Goal: Information Seeking & Learning: Learn about a topic

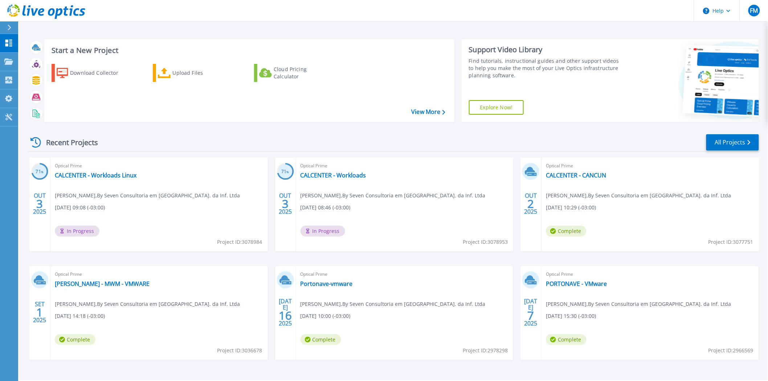
scroll to position [21, 0]
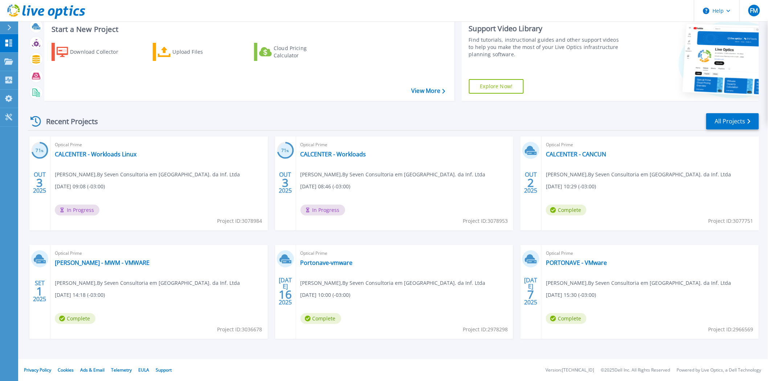
drag, startPoint x: 102, startPoint y: 156, endPoint x: 124, endPoint y: 160, distance: 22.1
click at [124, 160] on div "Optical Prime CALCENTER - Workloads Linux Frederico Matthes , By Seven Consulto…" at bounding box center [158, 184] width 217 height 94
click at [598, 152] on link "CALCENTER - CANCUN" at bounding box center [576, 154] width 60 height 7
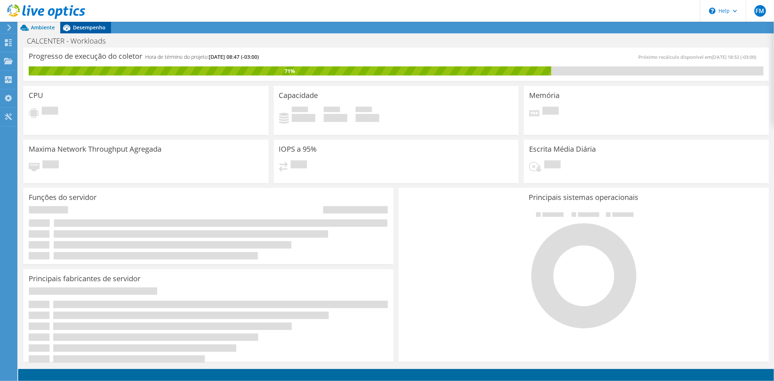
click at [95, 28] on span "Desempenho" at bounding box center [89, 27] width 33 height 7
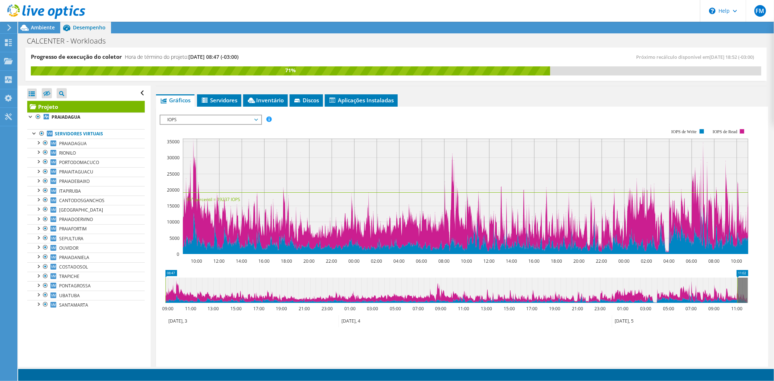
scroll to position [121, 0]
click at [85, 143] on span "PRAIADAGUA" at bounding box center [73, 144] width 28 height 6
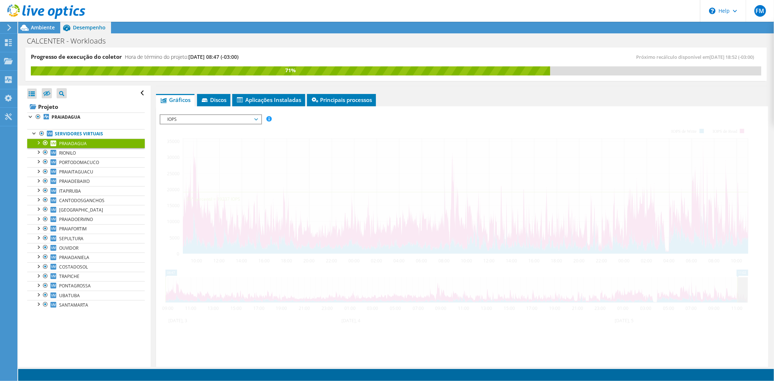
scroll to position [96, 0]
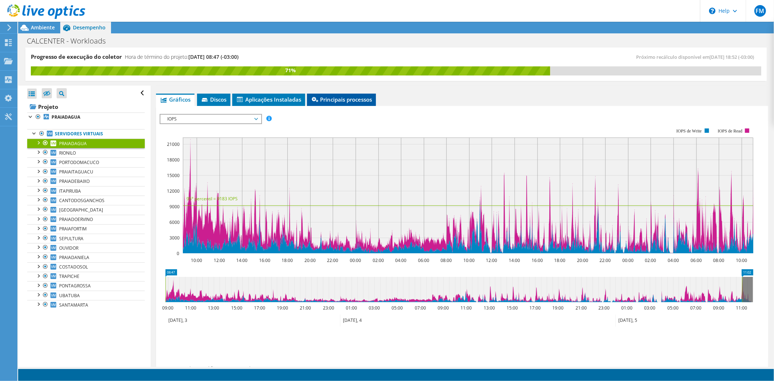
click at [322, 97] on span "Principais processos" at bounding box center [342, 99] width 62 height 7
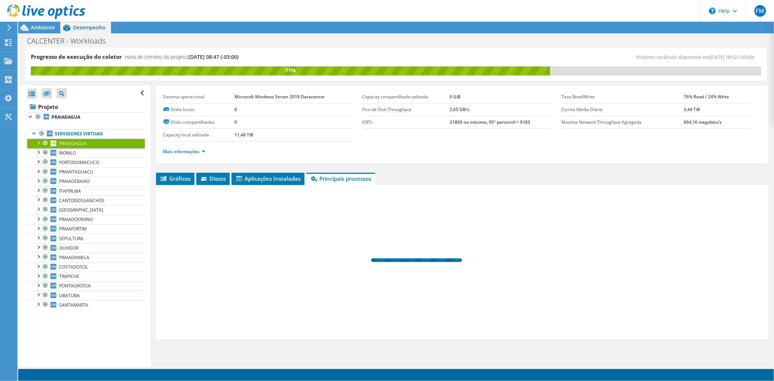
scroll to position [16, 0]
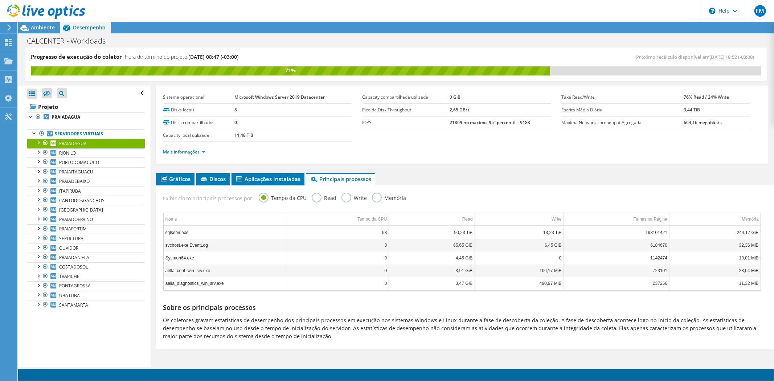
click at [38, 141] on div at bounding box center [37, 142] width 7 height 7
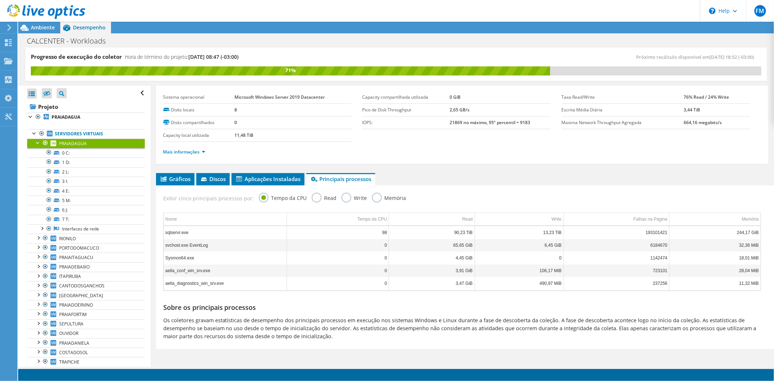
click at [38, 141] on div at bounding box center [37, 142] width 7 height 7
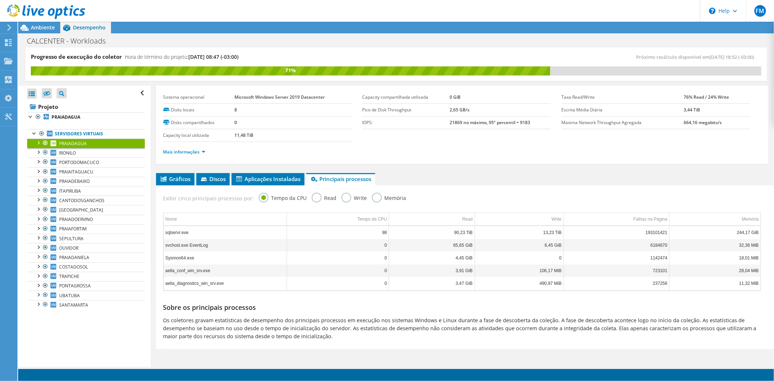
scroll to position [0, 0]
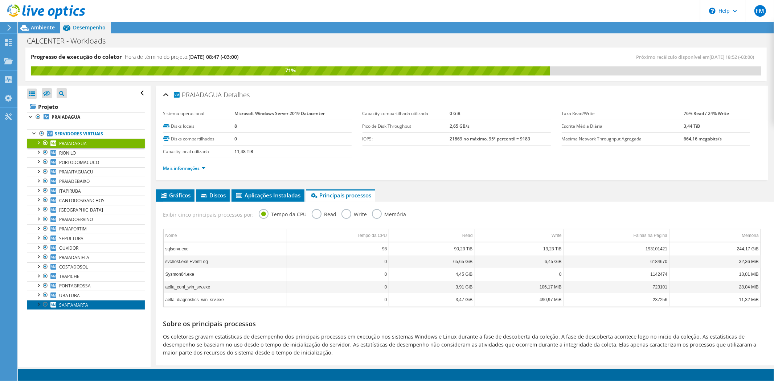
click at [63, 307] on span "SANTAMARTA" at bounding box center [73, 305] width 29 height 6
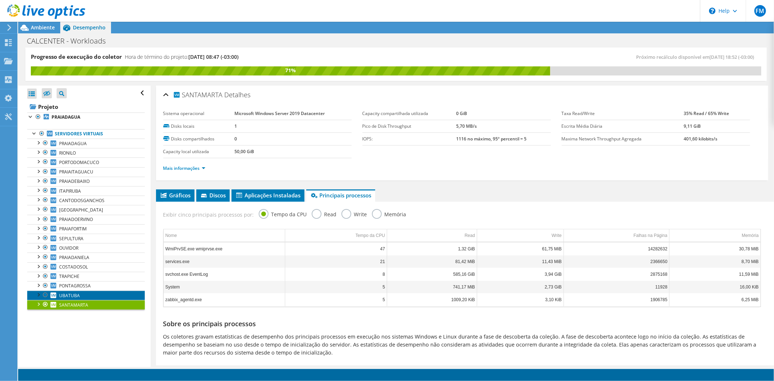
click at [82, 298] on link "UBATUBA" at bounding box center [86, 295] width 118 height 9
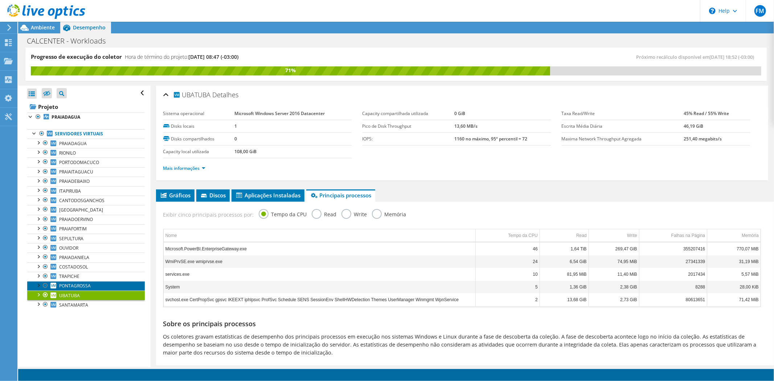
click at [81, 289] on span "PONTAGROSSA" at bounding box center [75, 286] width 32 height 6
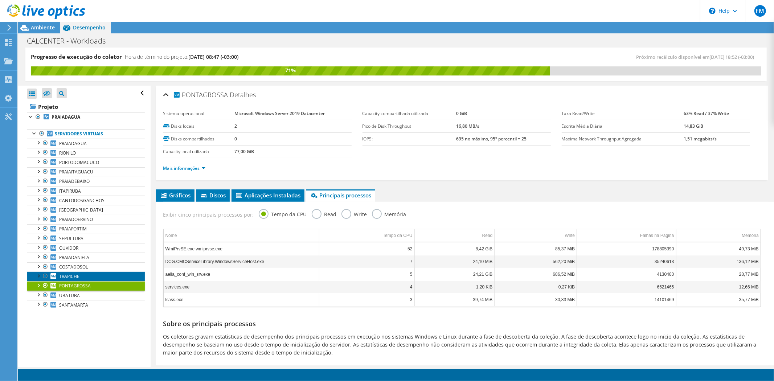
click at [76, 279] on span "TRAPICHE" at bounding box center [69, 276] width 20 height 6
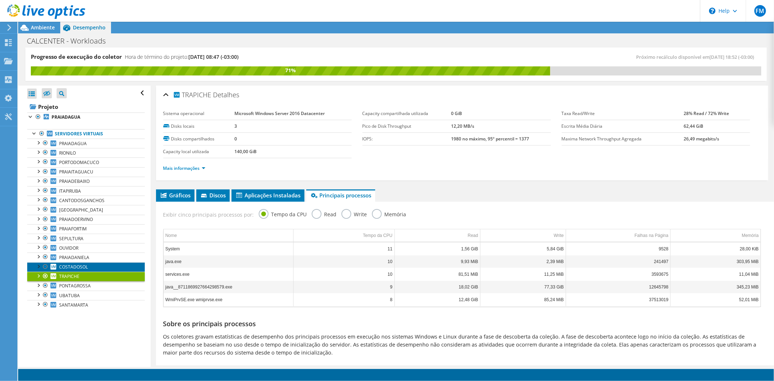
click at [71, 269] on span "COSTADOSOL" at bounding box center [73, 267] width 29 height 6
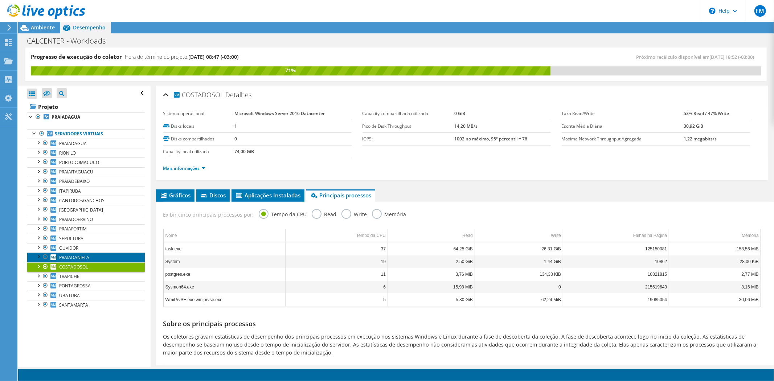
click at [70, 261] on span "PRAIADANIELA" at bounding box center [74, 257] width 30 height 6
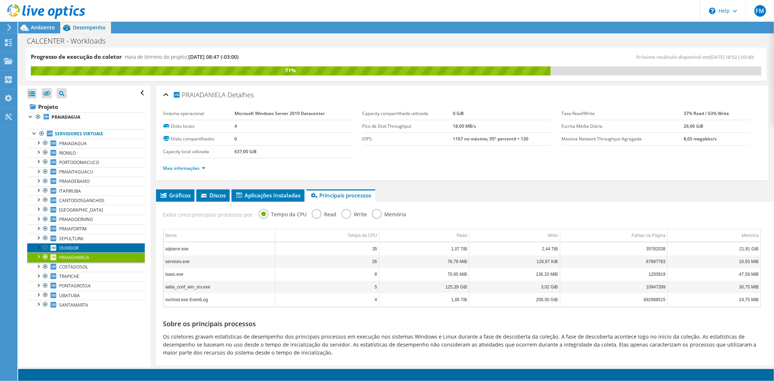
click at [65, 248] on span "OUVIDOR" at bounding box center [68, 248] width 19 height 6
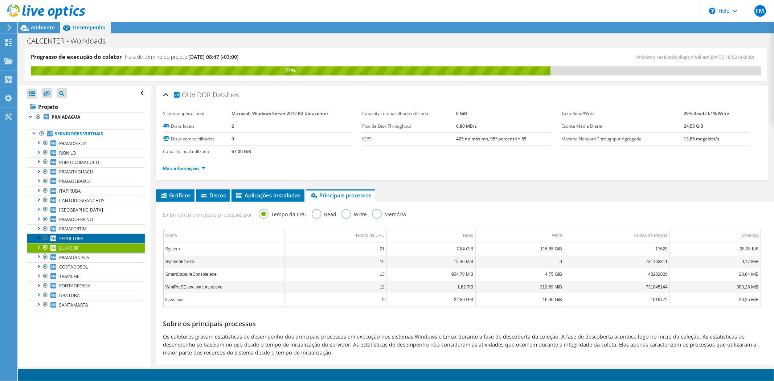
click at [77, 238] on span "SEPULTURA" at bounding box center [71, 239] width 24 height 6
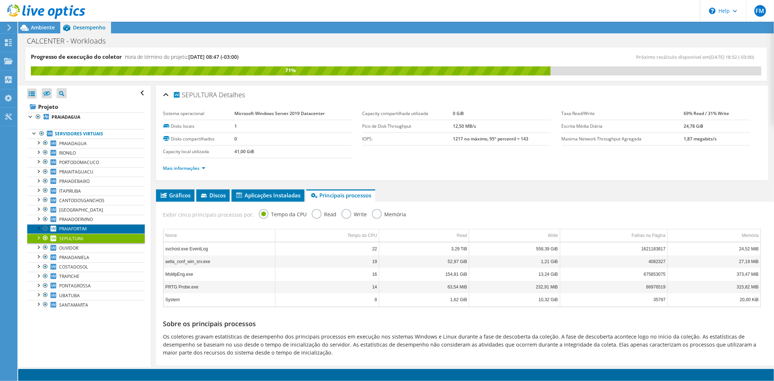
click at [75, 229] on span "PRAIAFORTIM" at bounding box center [73, 229] width 28 height 6
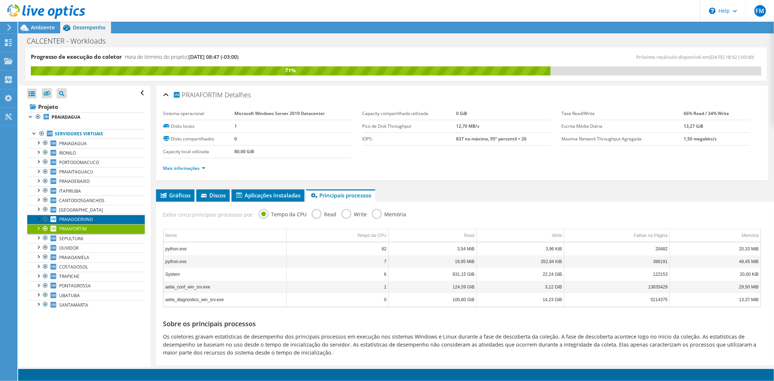
click at [74, 223] on link "PRAIADOERVINO" at bounding box center [86, 219] width 118 height 9
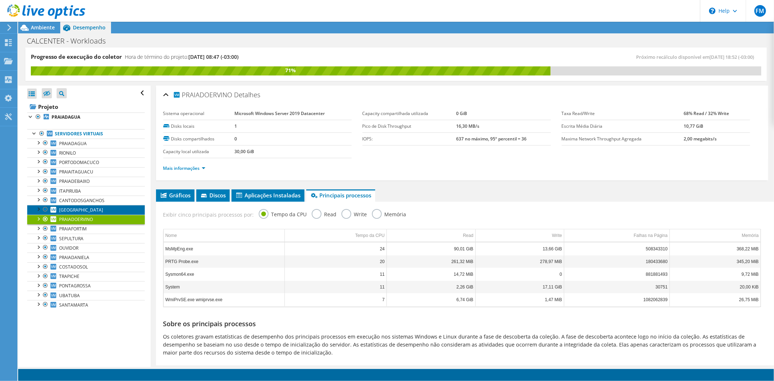
click at [70, 213] on span "[GEOGRAPHIC_DATA]" at bounding box center [81, 210] width 44 height 6
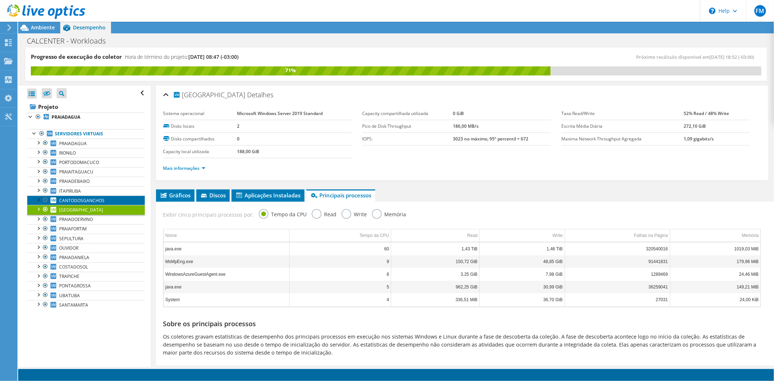
click at [67, 200] on span "CANTODOSGANCHOS" at bounding box center [81, 200] width 45 height 6
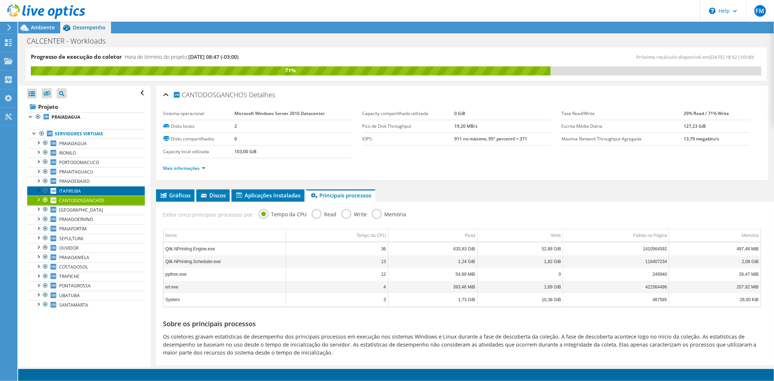
click at [67, 190] on span "ITAPIRUBA" at bounding box center [70, 191] width 22 height 6
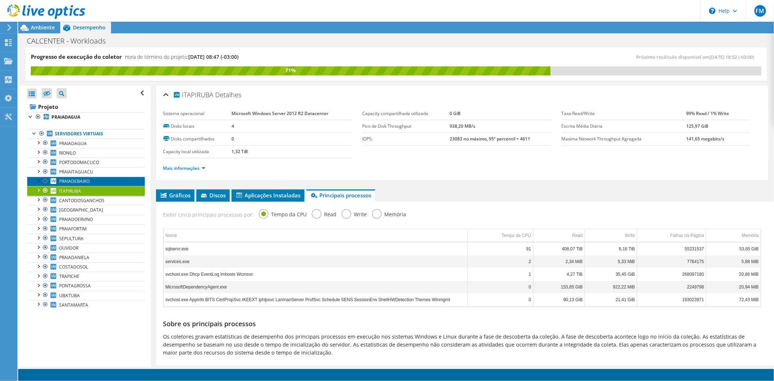
click at [69, 185] on link "PRAIADEBAIXO" at bounding box center [86, 181] width 118 height 9
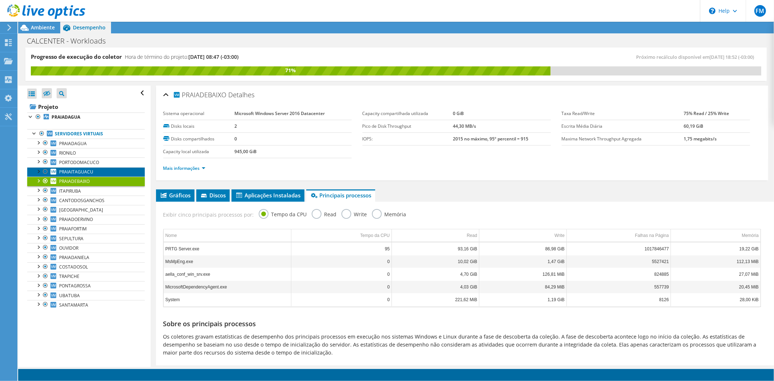
click at [68, 172] on span "PRAIAITAGUACU" at bounding box center [76, 172] width 34 height 6
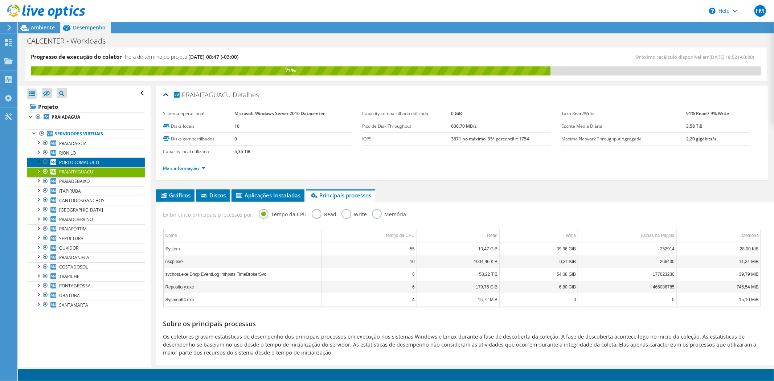
click at [68, 166] on link "PORTODOMACUCO" at bounding box center [86, 162] width 118 height 9
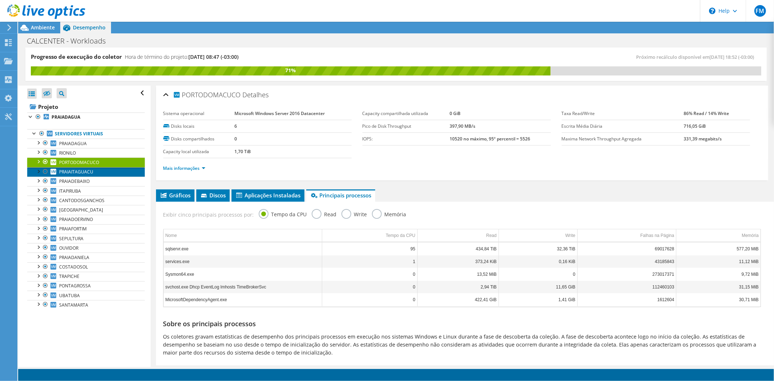
click at [70, 175] on link "PRAIAITAGUACU" at bounding box center [86, 171] width 118 height 9
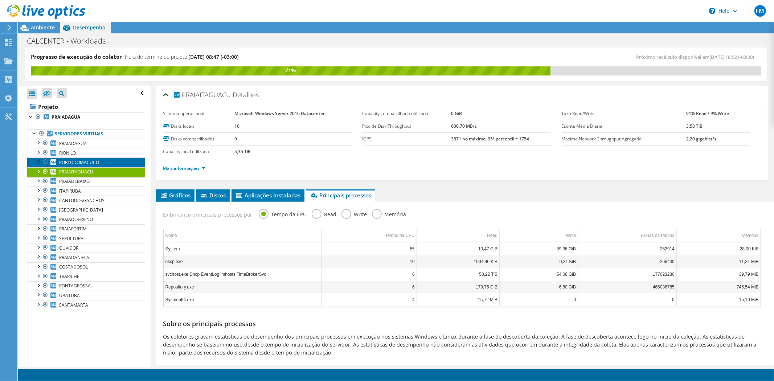
click at [62, 162] on span "PORTODOMACUCO" at bounding box center [79, 162] width 40 height 6
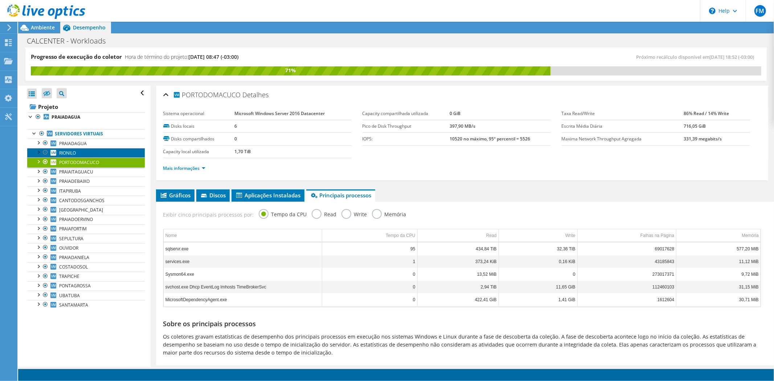
click at [60, 155] on span "RIONILO" at bounding box center [67, 153] width 17 height 6
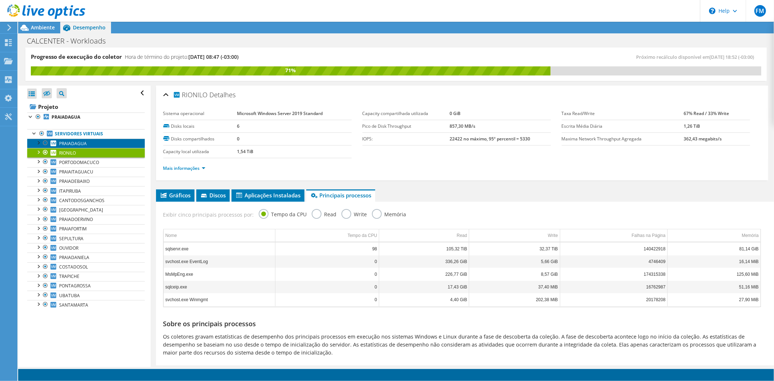
click at [56, 147] on link "PRAIADAGUA" at bounding box center [86, 143] width 118 height 9
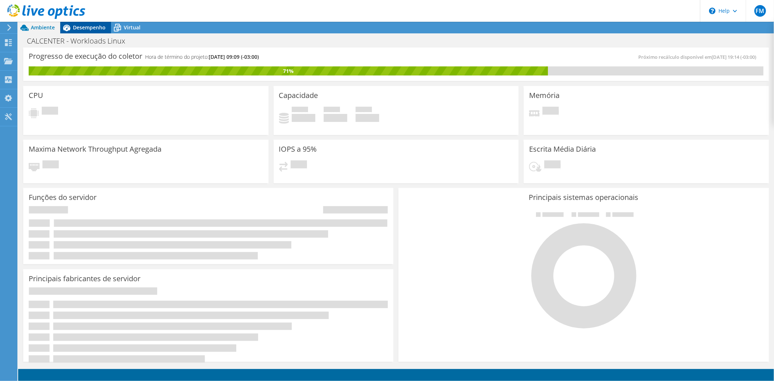
click at [66, 30] on icon at bounding box center [66, 28] width 7 height 7
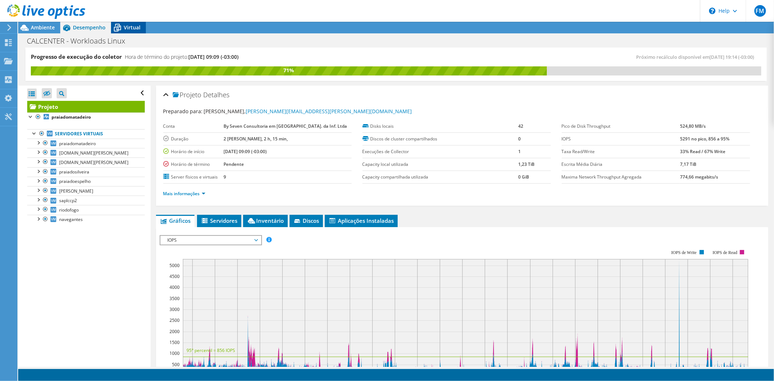
click at [119, 22] on icon at bounding box center [117, 27] width 13 height 13
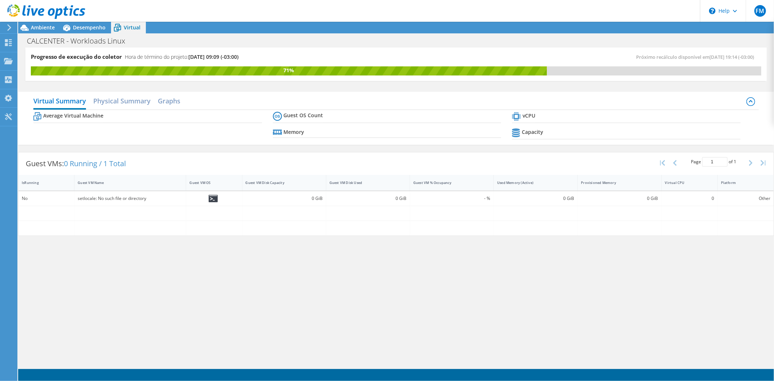
click at [103, 201] on div "setlocale: No such file or directory" at bounding box center [130, 199] width 105 height 8
click at [107, 93] on div "Virtual Summary Physical Summary Graphs Average Virtual Machine Guest OS Count …" at bounding box center [396, 118] width 756 height 53
click at [105, 103] on h2 "Physical Summary" at bounding box center [121, 102] width 57 height 16
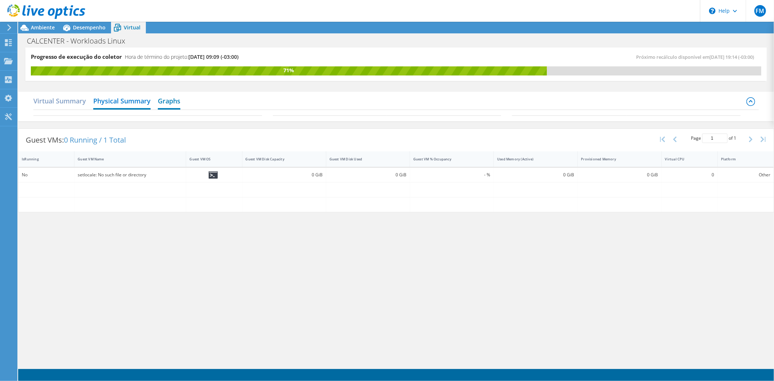
click at [170, 102] on h2 "Graphs" at bounding box center [169, 102] width 23 height 16
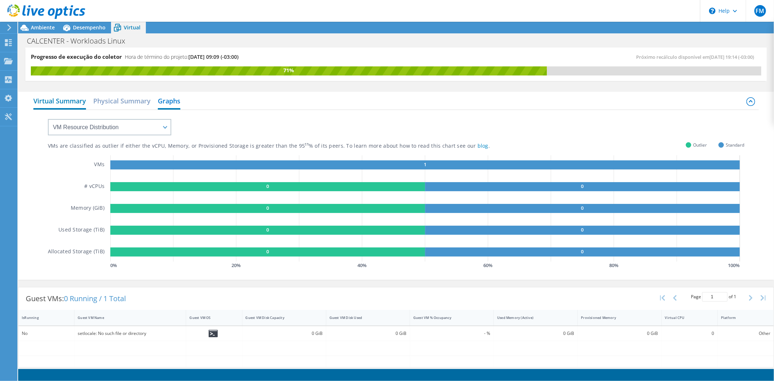
click at [64, 106] on h2 "Virtual Summary" at bounding box center [59, 102] width 53 height 16
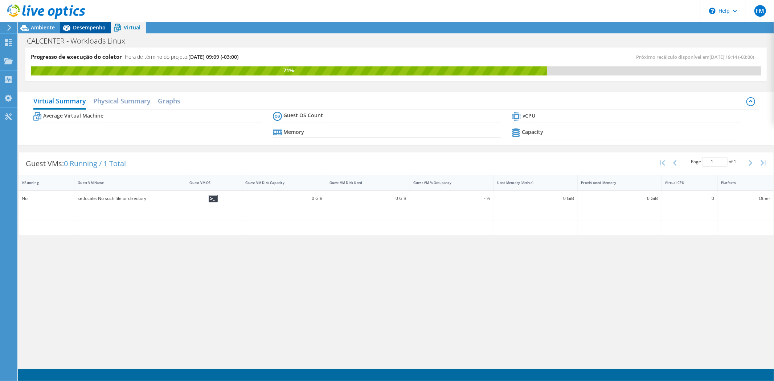
click at [89, 26] on span "Desempenho" at bounding box center [89, 27] width 33 height 7
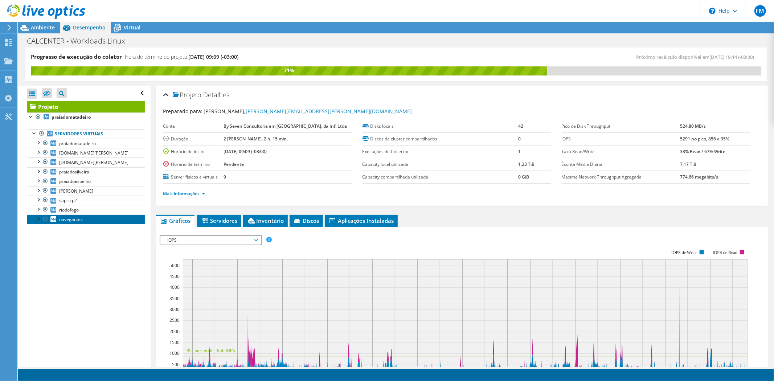
click at [92, 221] on link "navegantes" at bounding box center [86, 219] width 118 height 9
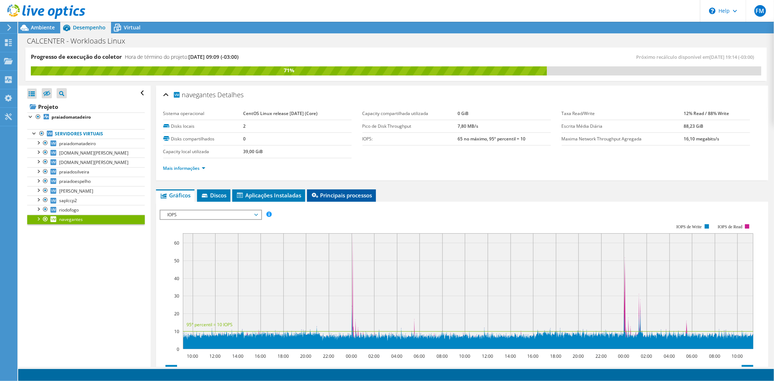
click at [323, 196] on span "Principais processos" at bounding box center [342, 195] width 62 height 7
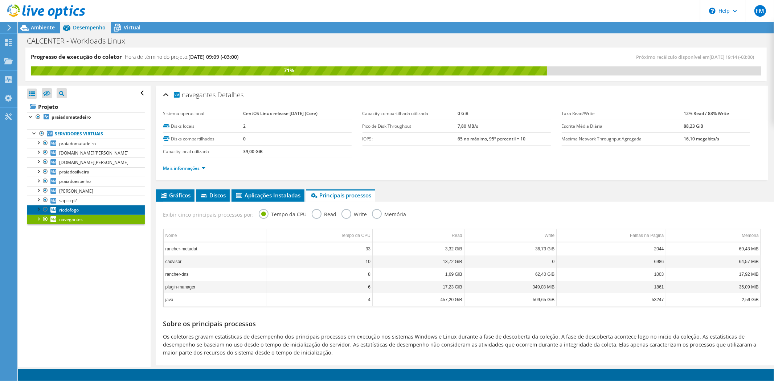
click at [57, 212] on link "riodofogo" at bounding box center [86, 209] width 118 height 9
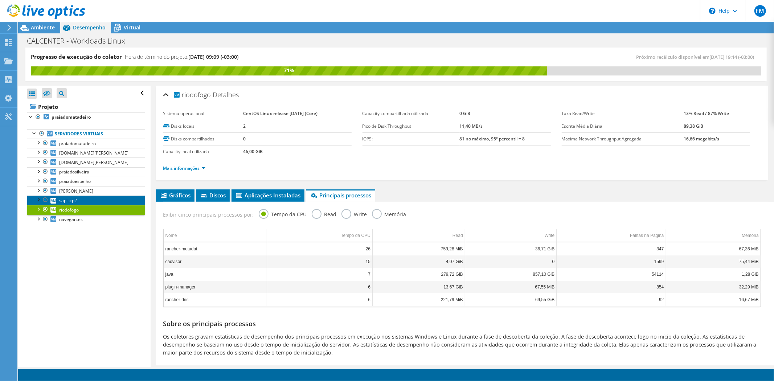
click at [75, 200] on span "saplccp2" at bounding box center [68, 200] width 18 height 6
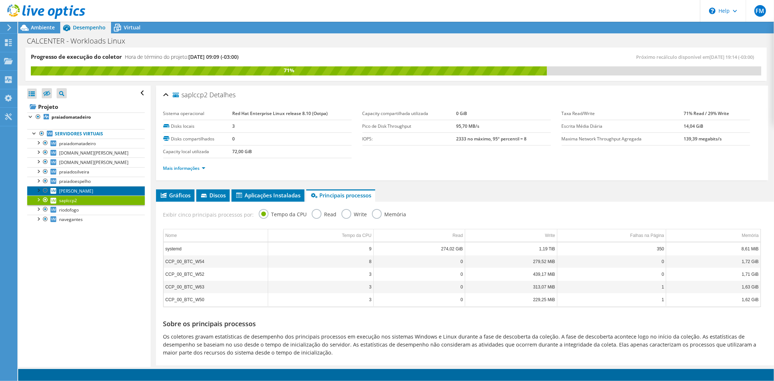
click at [67, 190] on span "linhares" at bounding box center [76, 191] width 34 height 6
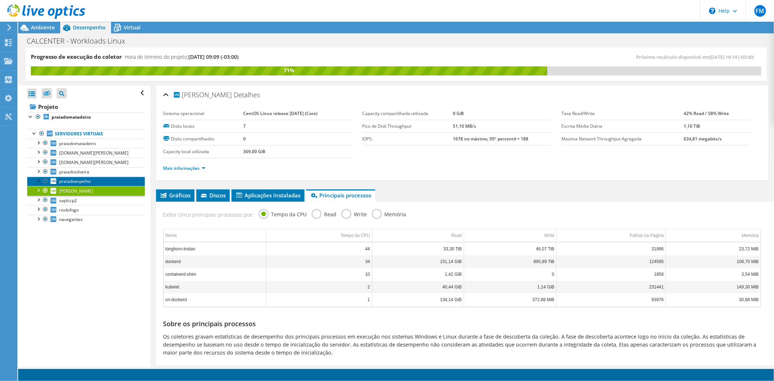
click at [68, 183] on span "praiadoespelho" at bounding box center [75, 181] width 32 height 6
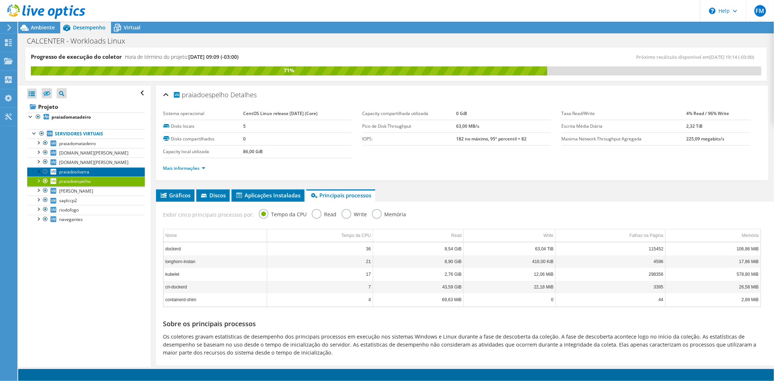
click at [64, 175] on span "praiadosilveira" at bounding box center [74, 172] width 30 height 6
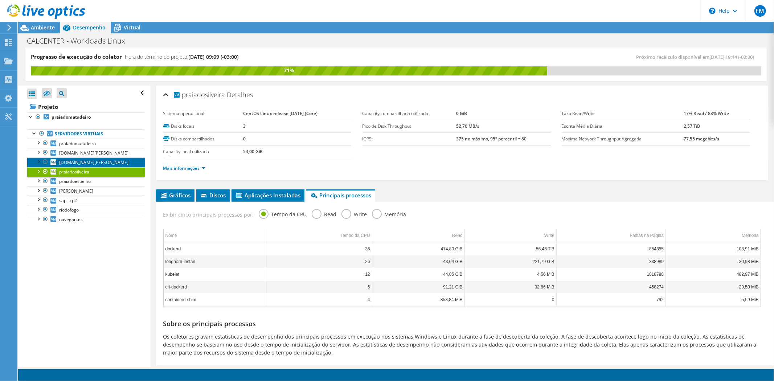
click at [60, 159] on link "praiadasilveira.sol.gabriela.br" at bounding box center [86, 162] width 118 height 9
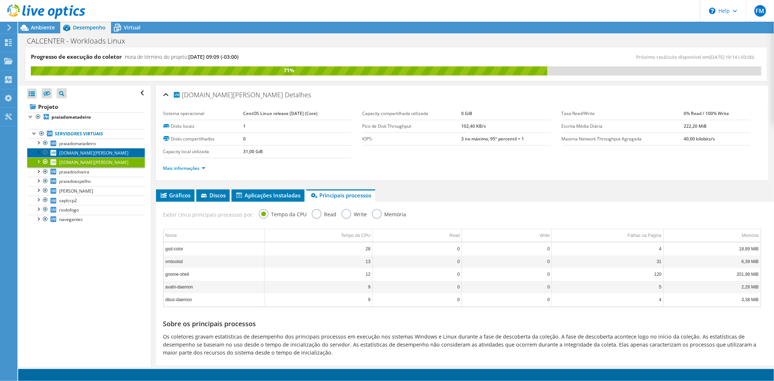
click at [64, 152] on span "flamingo.sol.gabriela.br" at bounding box center [93, 153] width 69 height 6
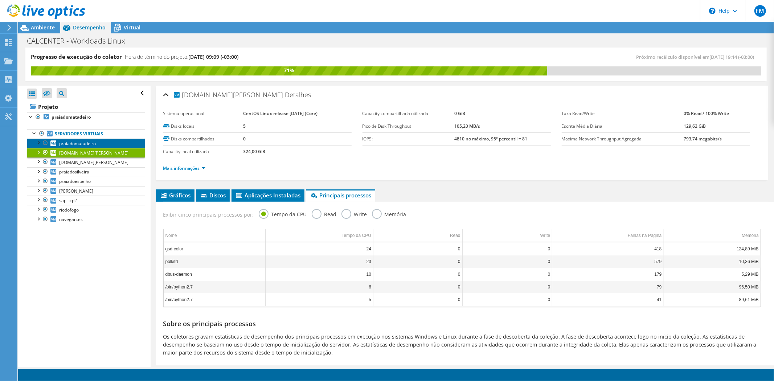
click at [61, 146] on span "praiadomatadeiro" at bounding box center [77, 144] width 37 height 6
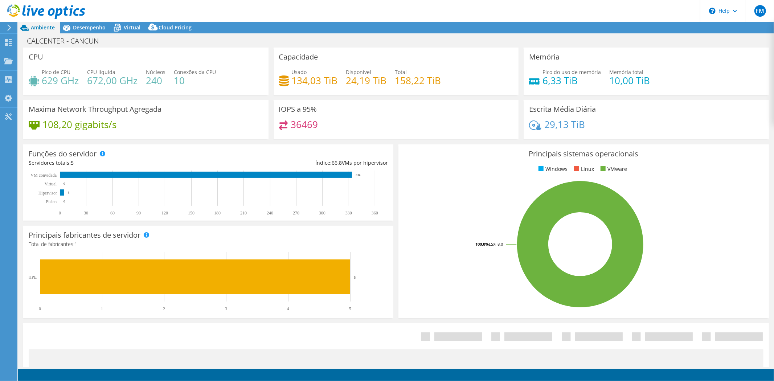
select select "USD"
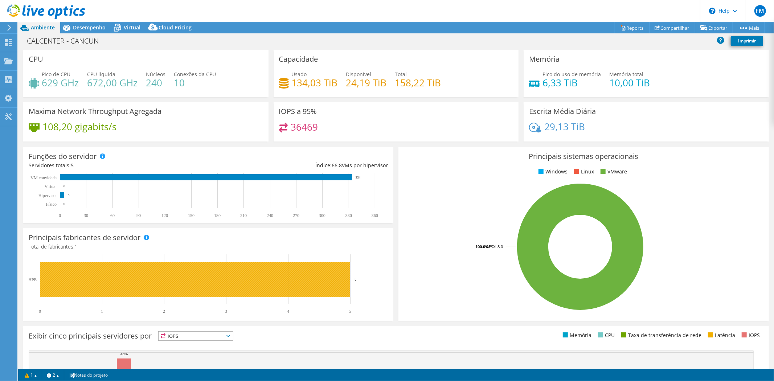
scroll to position [147, 0]
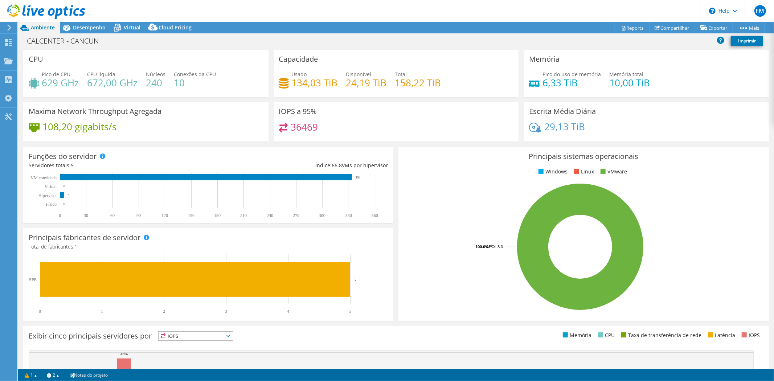
click at [302, 331] on div "Exibir cinco principais servidores por IOPS IOPS" at bounding box center [212, 337] width 367 height 12
click at [213, 334] on span "IOPS" at bounding box center [196, 336] width 74 height 9
click at [283, 333] on div "Exibir cinco principais servidores por IOPS IOPS" at bounding box center [212, 337] width 367 height 12
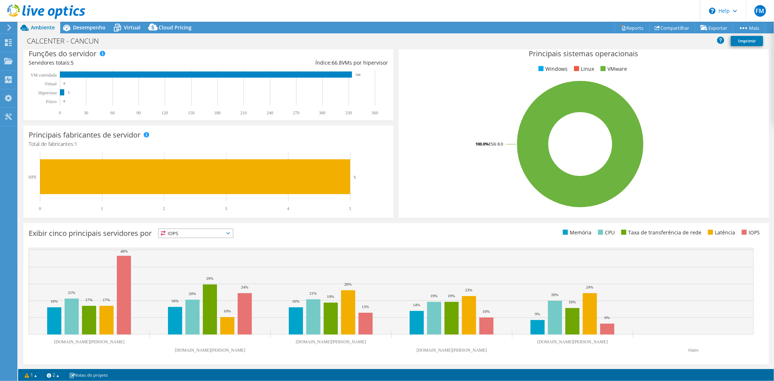
scroll to position [0, 0]
click at [133, 233] on h3 "Exibir cinco principais servidores por" at bounding box center [90, 233] width 123 height 0
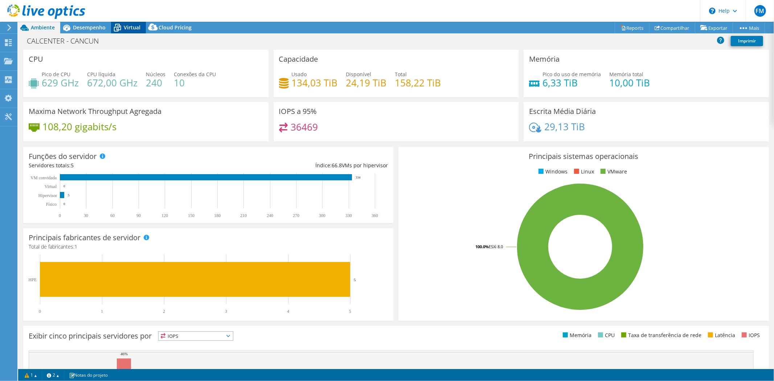
click at [118, 26] on icon at bounding box center [117, 28] width 7 height 6
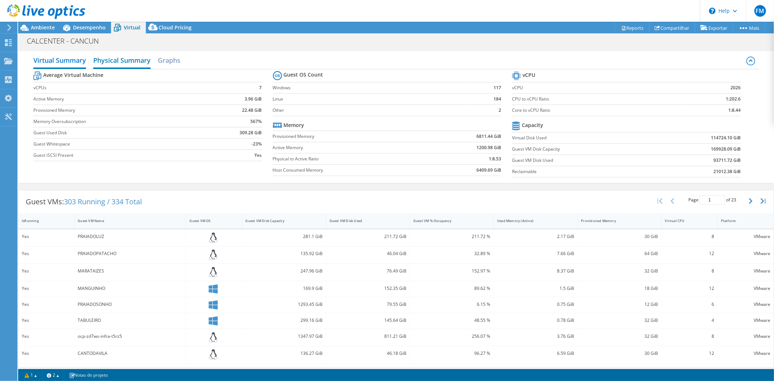
click at [124, 61] on h2 "Physical Summary" at bounding box center [121, 61] width 57 height 16
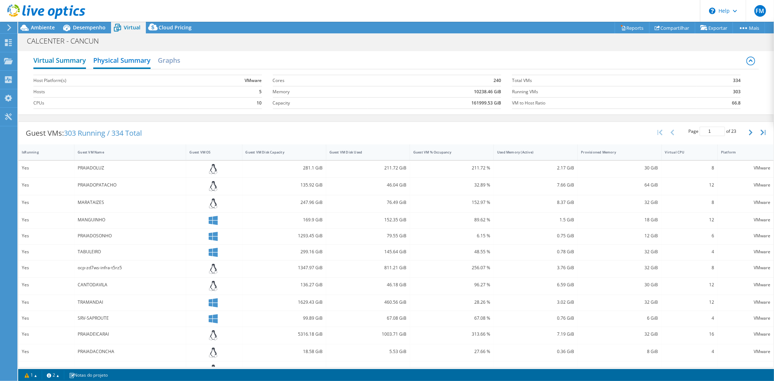
click at [51, 56] on h2 "Virtual Summary" at bounding box center [59, 61] width 53 height 16
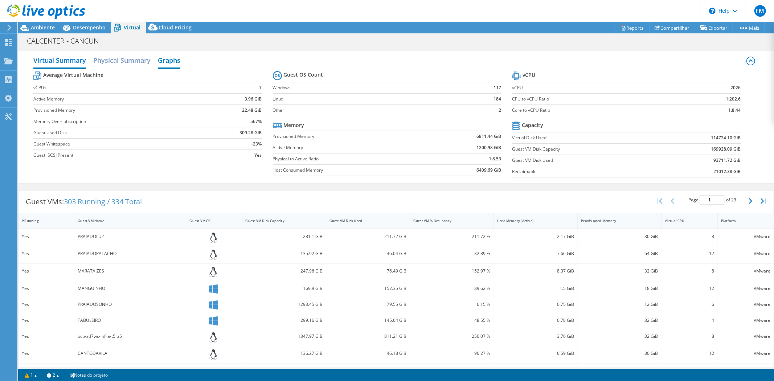
click at [167, 58] on h2 "Graphs" at bounding box center [169, 61] width 23 height 16
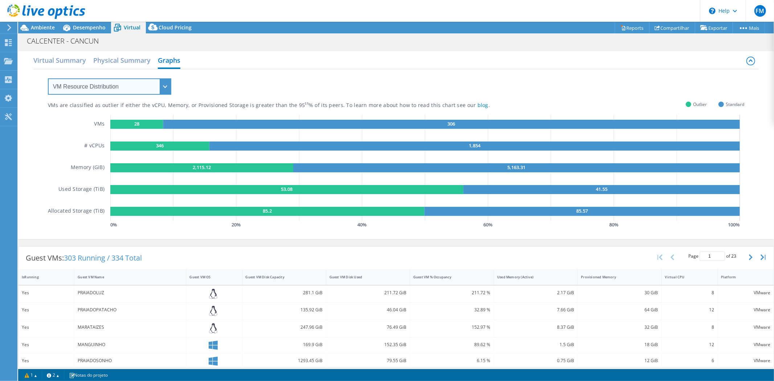
click at [61, 86] on select "VM Resource Distribution Provisioning Contrast Over Provisioning" at bounding box center [109, 86] width 123 height 16
select select "Provisioning Contrast"
click at [48, 78] on select "VM Resource Distribution Provisioning Contrast Over Provisioning" at bounding box center [109, 86] width 123 height 16
